Goal: Navigation & Orientation: Find specific page/section

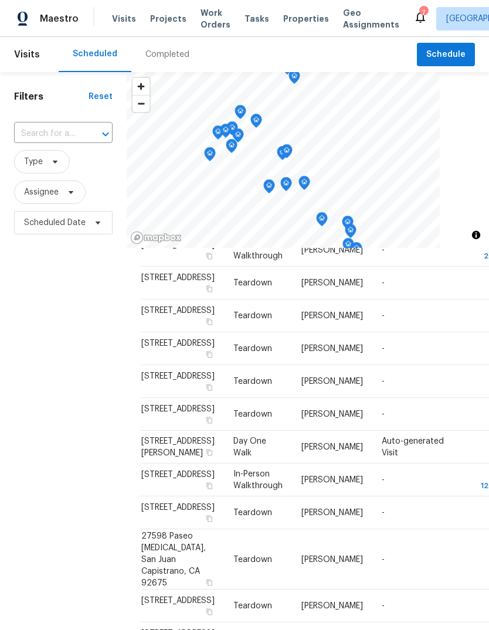
scroll to position [258, 0]
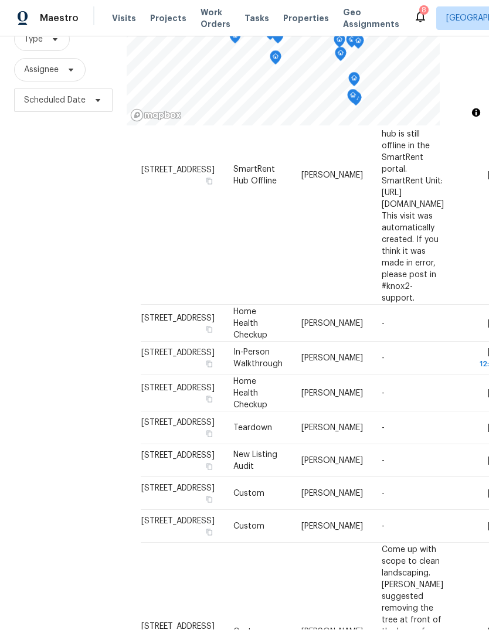
scroll to position [695, 0]
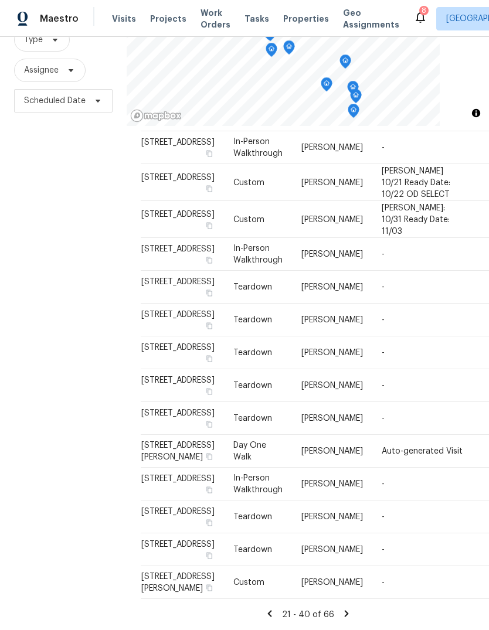
scroll to position [770, 0]
click at [286, 25] on span "Properties" at bounding box center [306, 19] width 46 height 12
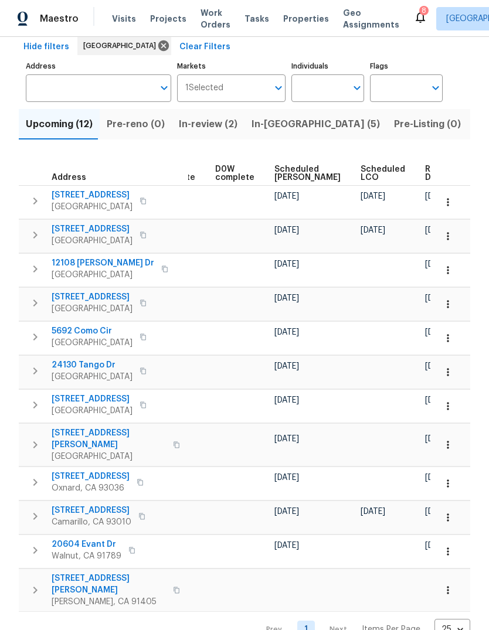
scroll to position [0, 307]
